Goal: Information Seeking & Learning: Check status

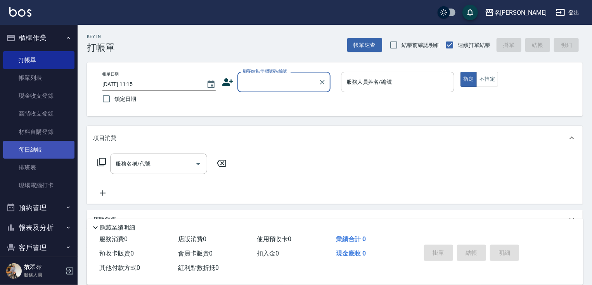
scroll to position [29, 0]
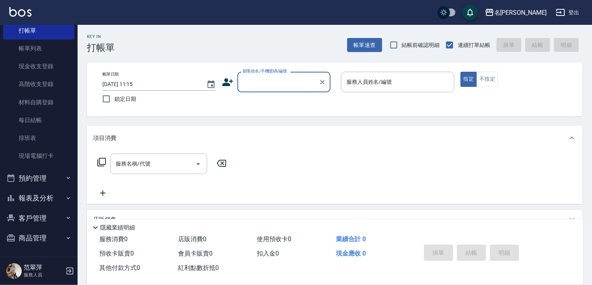
click at [45, 196] on button "報表及分析" at bounding box center [38, 198] width 71 height 20
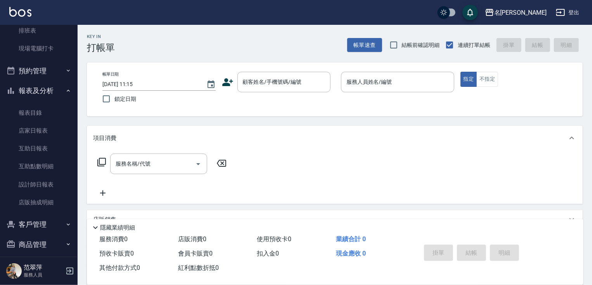
scroll to position [141, 0]
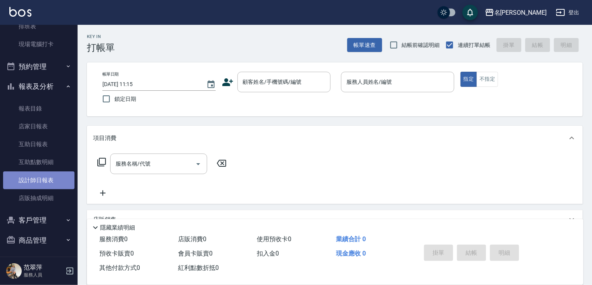
click at [50, 180] on link "設計師日報表" at bounding box center [38, 181] width 71 height 18
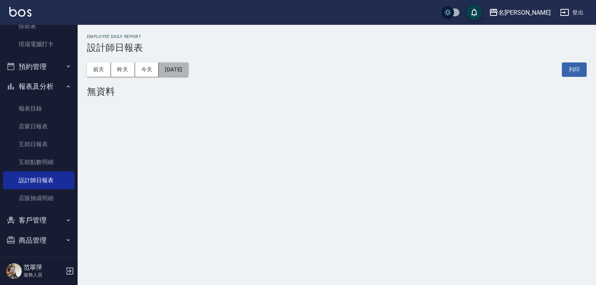
click at [188, 70] on button "[DATE]" at bounding box center [173, 69] width 29 height 14
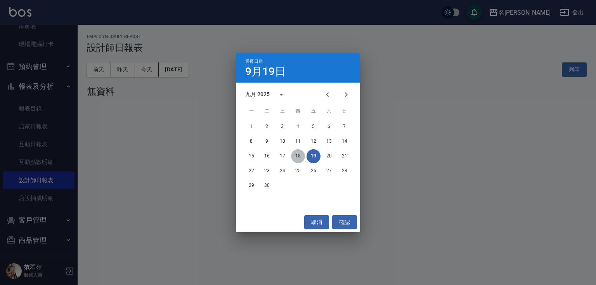
click at [295, 155] on button "18" at bounding box center [298, 156] width 14 height 14
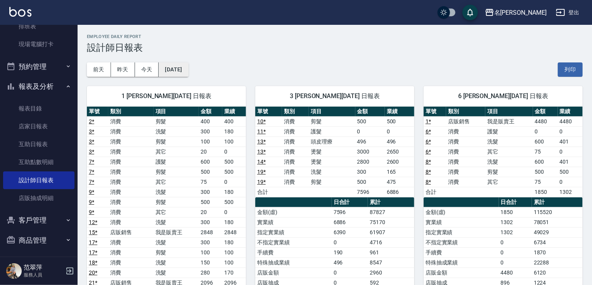
click at [188, 71] on button "[DATE]" at bounding box center [173, 69] width 29 height 14
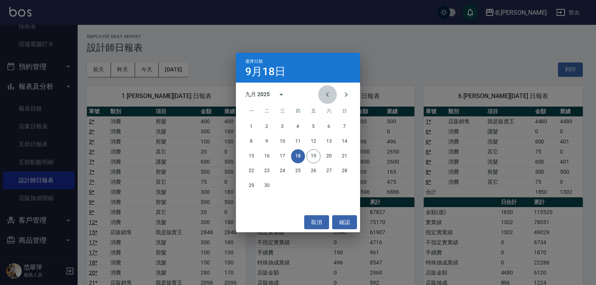
drag, startPoint x: 326, startPoint y: 91, endPoint x: 324, endPoint y: 99, distance: 8.5
click at [326, 93] on icon "Previous month" at bounding box center [327, 94] width 9 height 9
click at [250, 172] on button "18" at bounding box center [251, 171] width 14 height 14
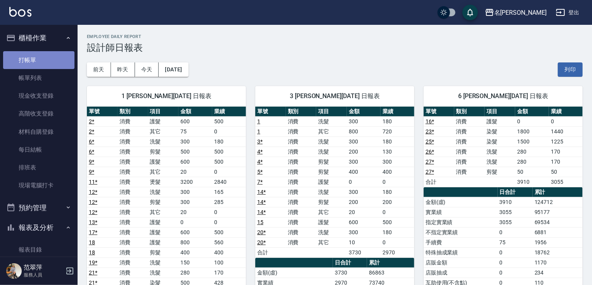
click at [44, 62] on link "打帳單" at bounding box center [38, 60] width 71 height 18
